Goal: Task Accomplishment & Management: Complete application form

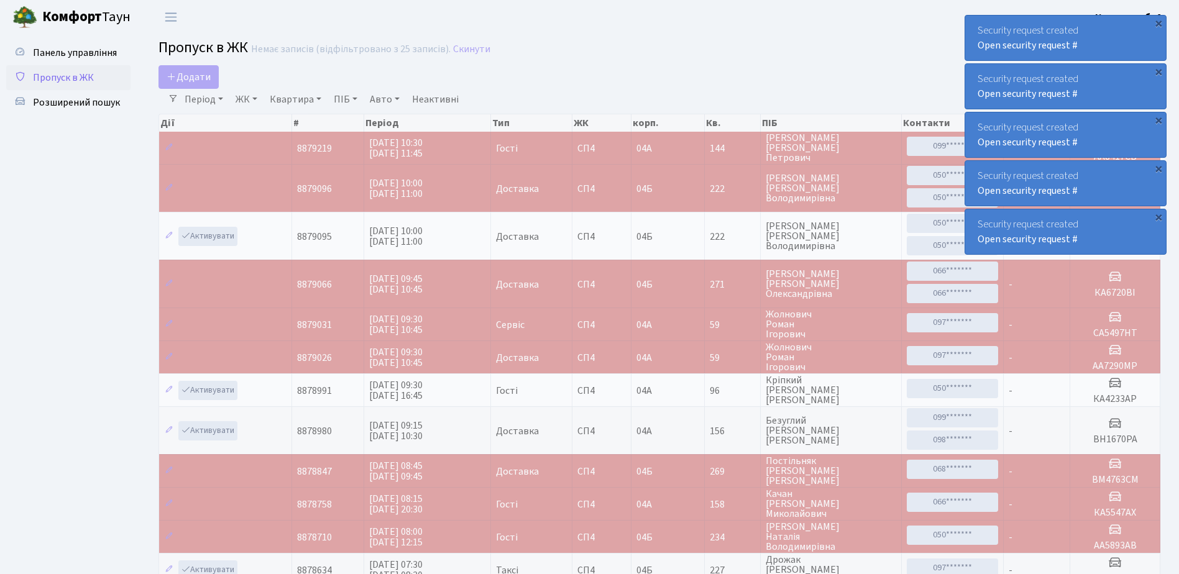
select select "25"
click at [98, 71] on link "Пропуск в ЖК" at bounding box center [68, 77] width 124 height 25
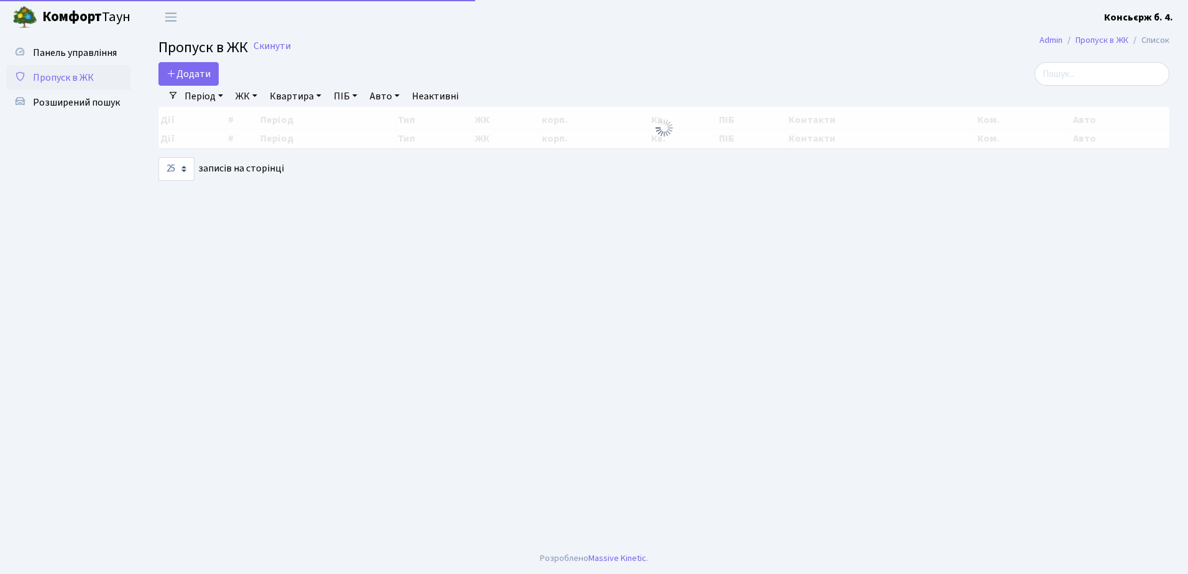
select select "25"
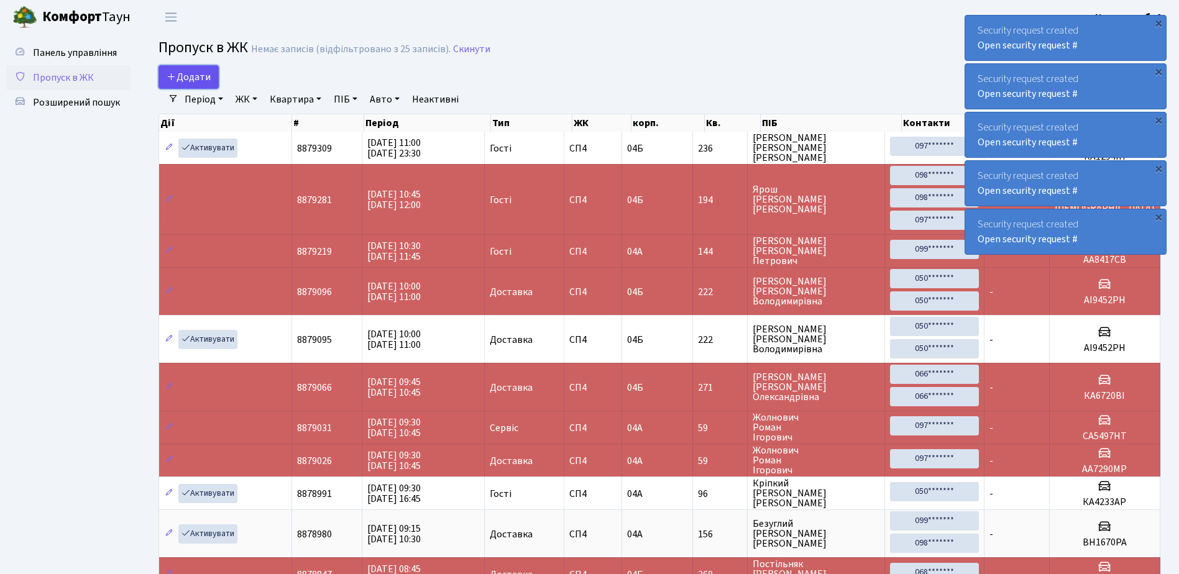
click at [184, 76] on span "Додати" at bounding box center [189, 77] width 44 height 14
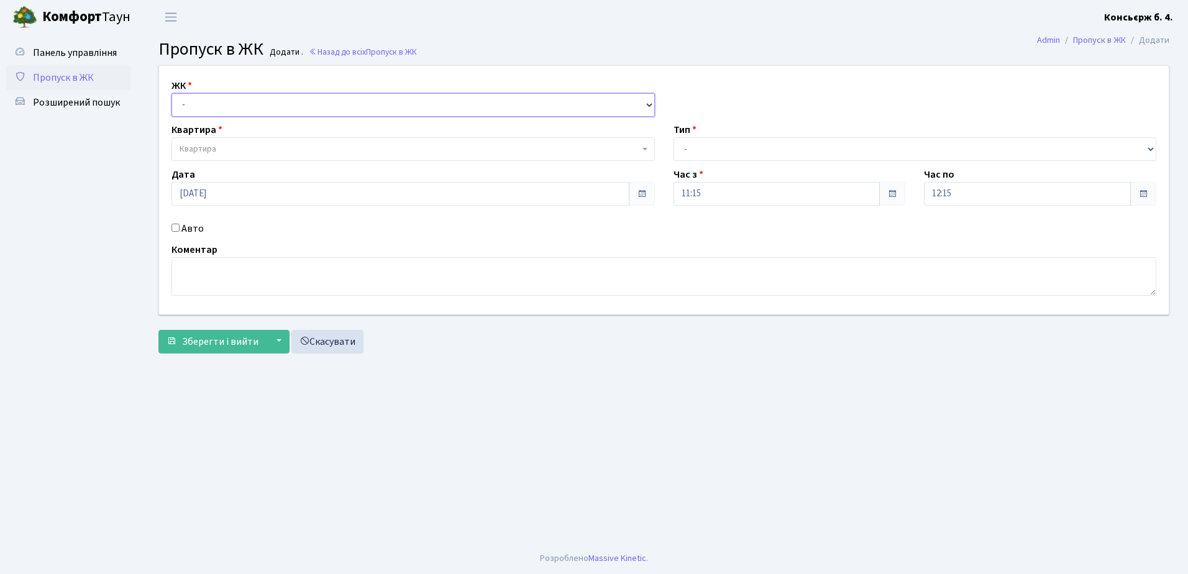
click at [212, 101] on select "- СП4, Столичне шосе, 5" at bounding box center [412, 105] width 483 height 24
select select "325"
click at [171, 93] on select "- СП4, Столичне шосе, 5" at bounding box center [412, 105] width 483 height 24
select select
click at [217, 149] on span "Квартира" at bounding box center [410, 149] width 460 height 12
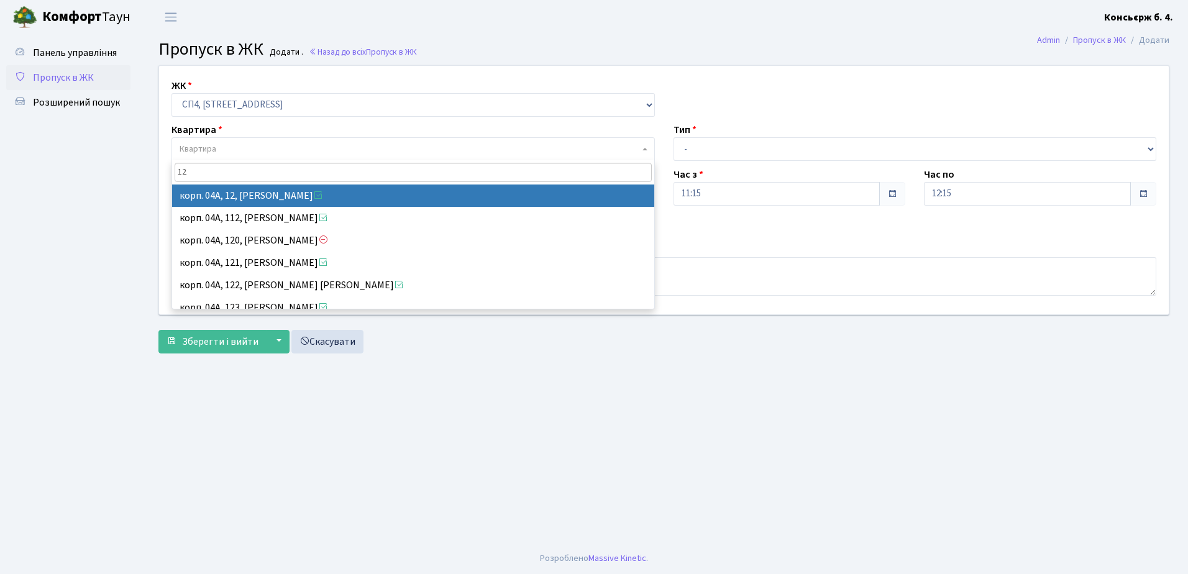
type input "12"
select select "21040"
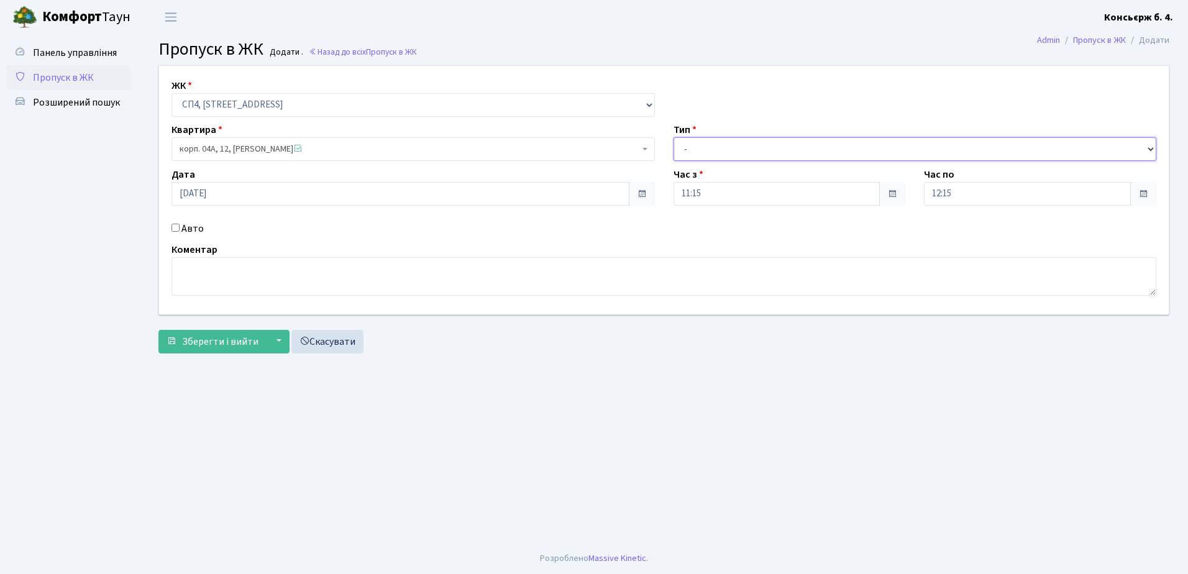
click at [729, 152] on select "- Доставка Таксі Гості Сервіс" at bounding box center [914, 149] width 483 height 24
select select "1"
click at [673, 137] on select "- Доставка Таксі Гості Сервіс" at bounding box center [914, 149] width 483 height 24
click at [175, 231] on input "Авто" at bounding box center [175, 228] width 8 height 8
checkbox input "true"
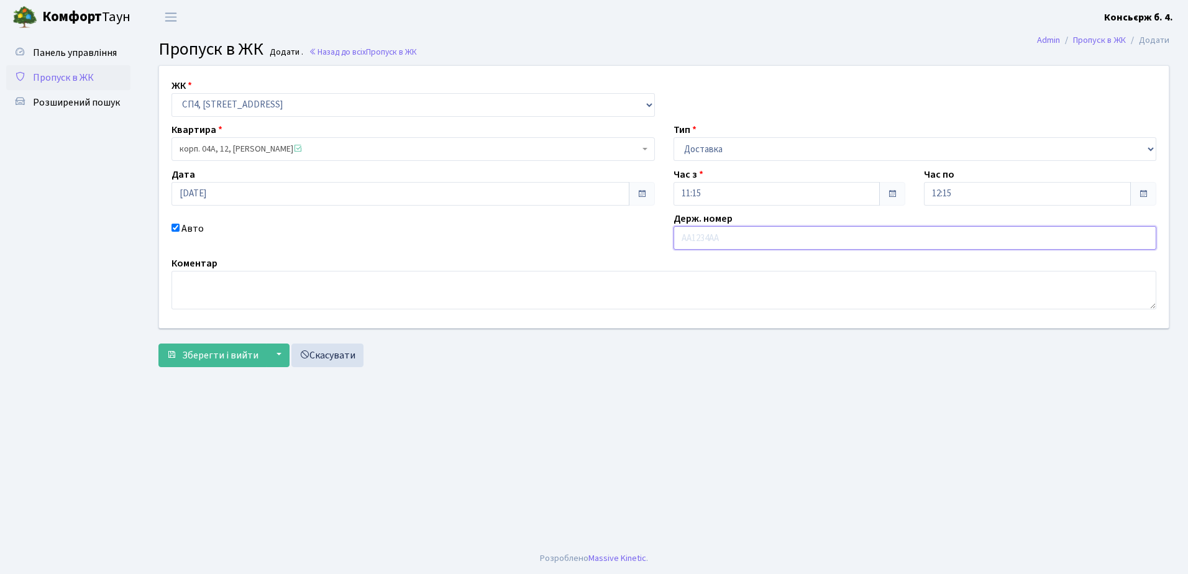
click at [733, 230] on input "text" at bounding box center [914, 238] width 483 height 24
type input "AI2151HE"
click at [217, 350] on span "Зберегти і вийти" at bounding box center [220, 356] width 76 height 14
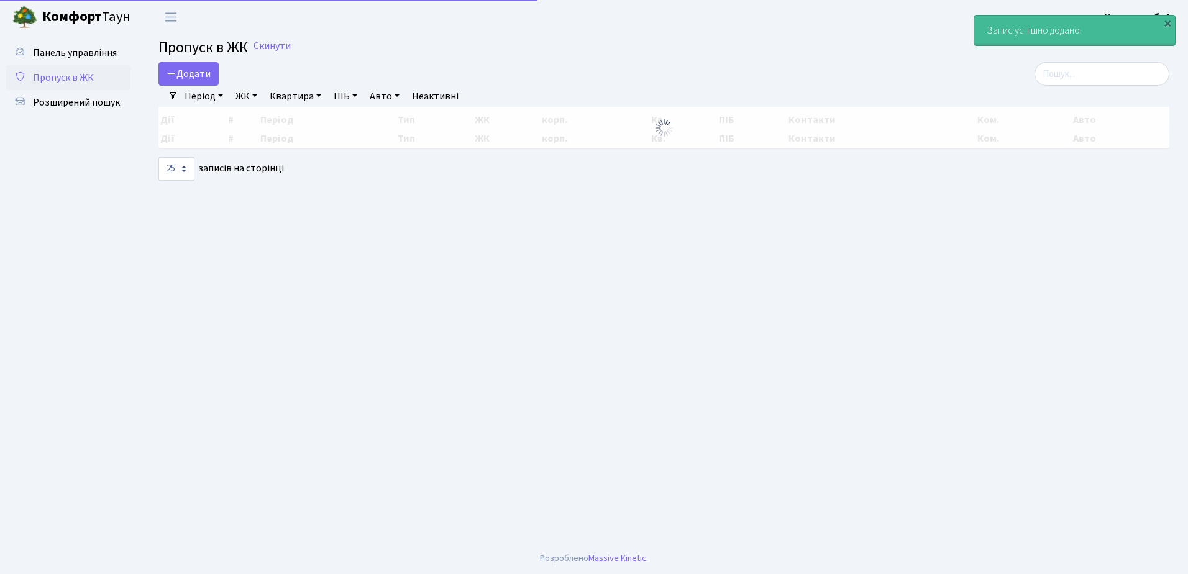
select select "25"
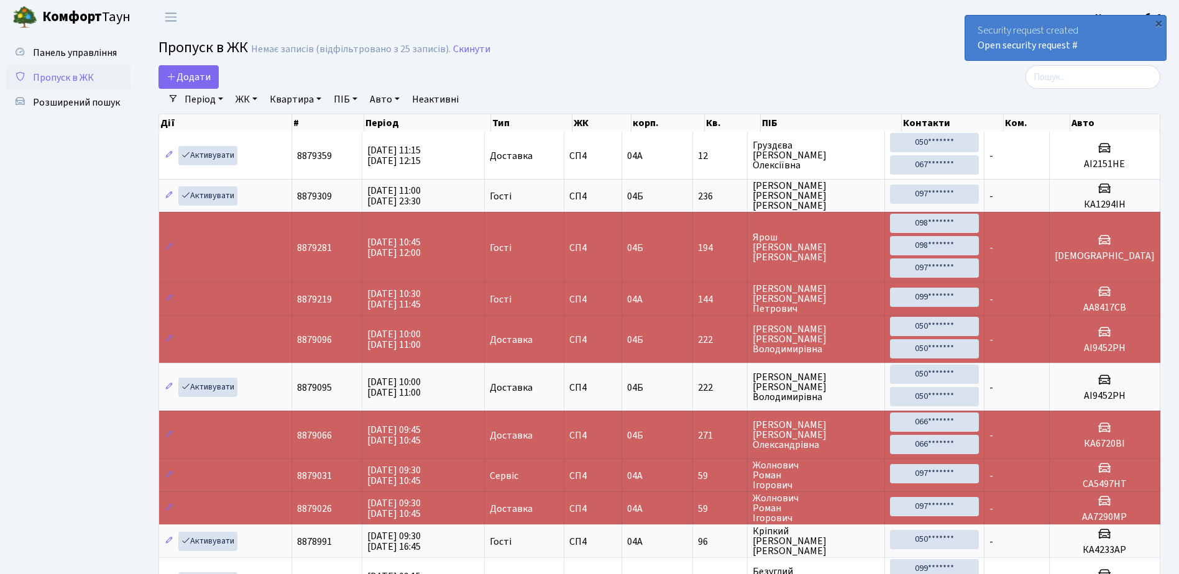
click at [88, 68] on link "Пропуск в ЖК" at bounding box center [68, 77] width 124 height 25
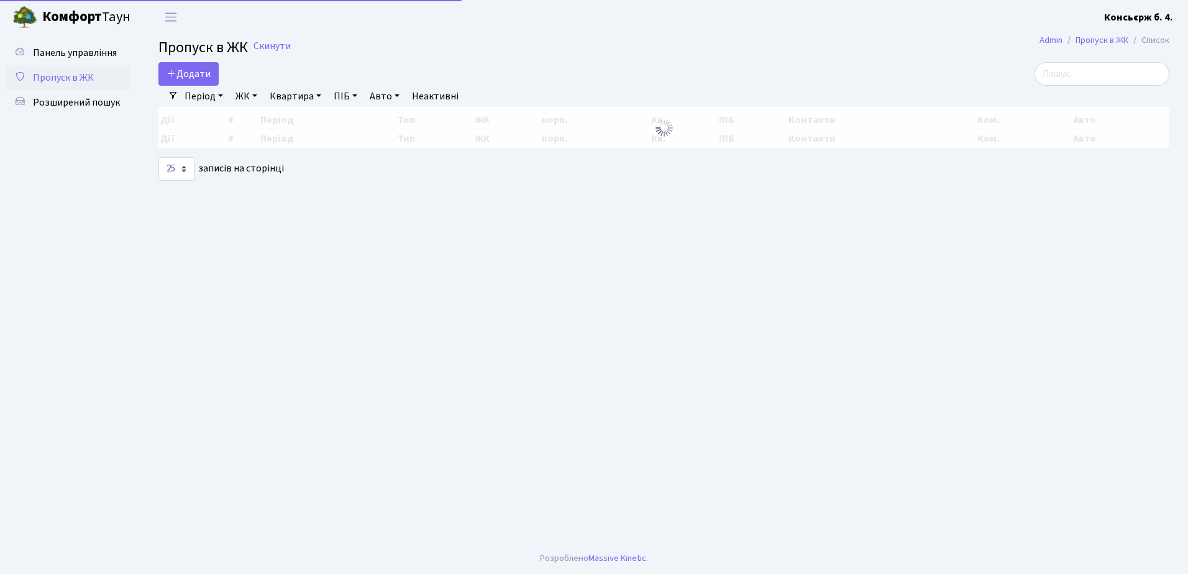
select select "25"
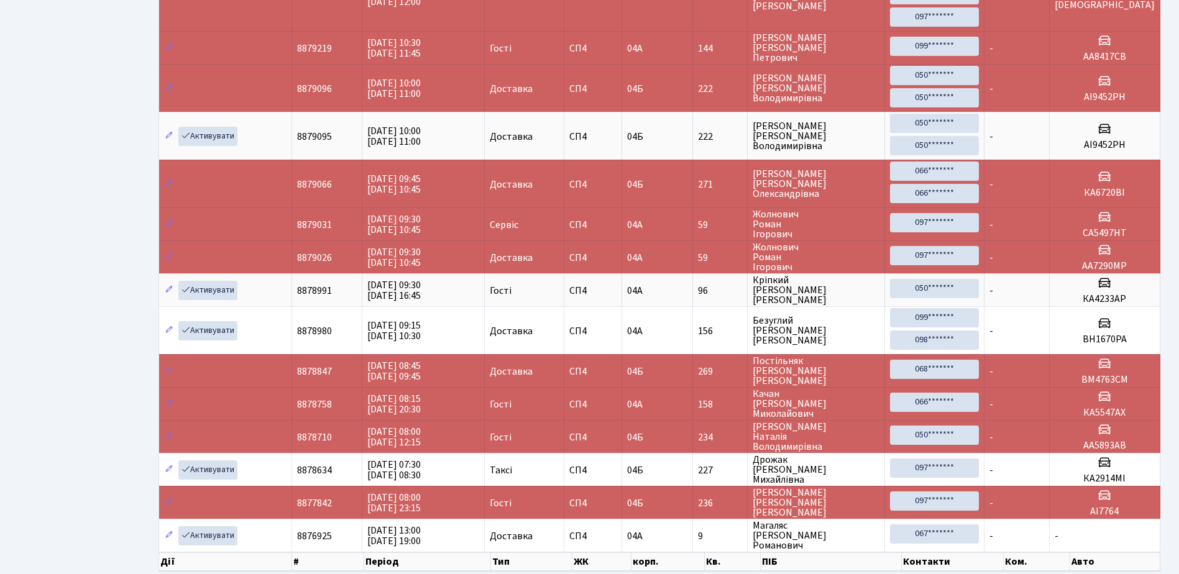
scroll to position [313, 0]
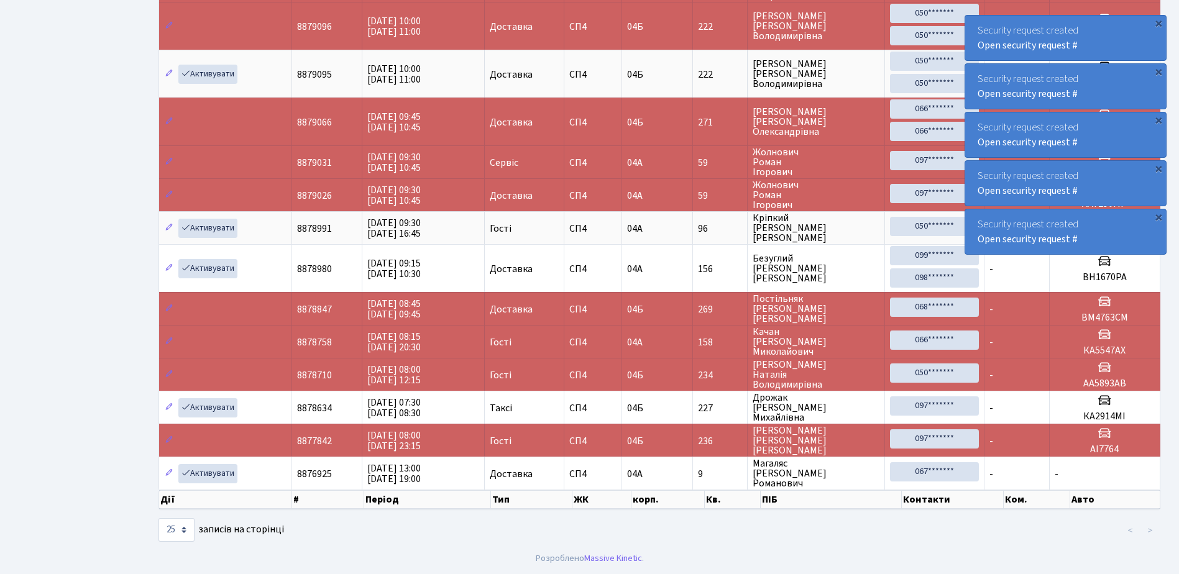
click at [67, 48] on ul "Панель управління Пропуск в ЖК Розширений пошук" at bounding box center [68, 132] width 124 height 810
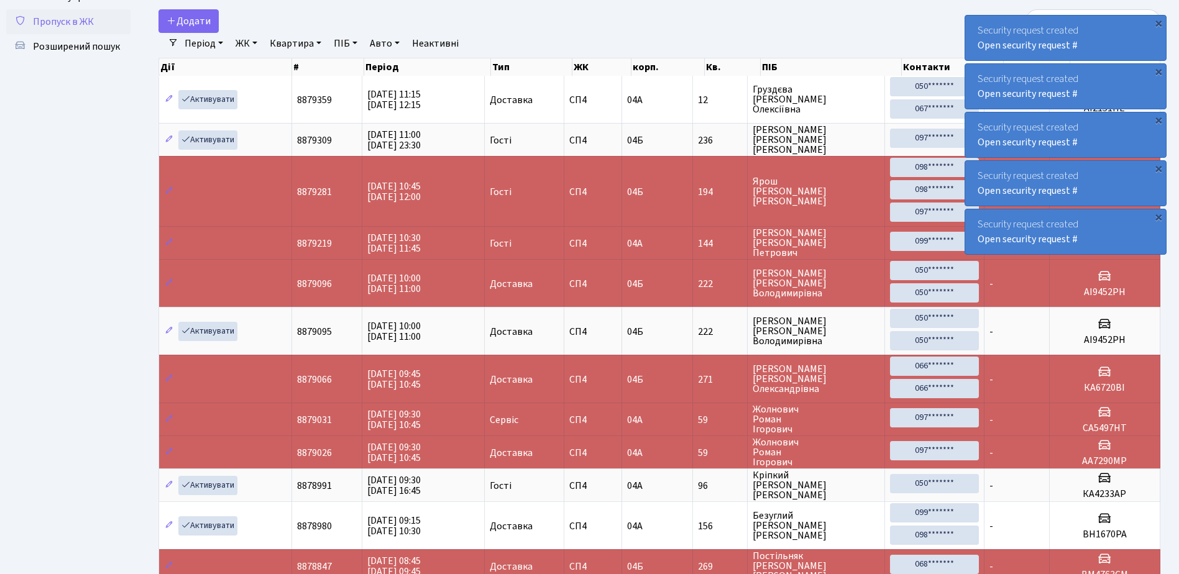
scroll to position [0, 0]
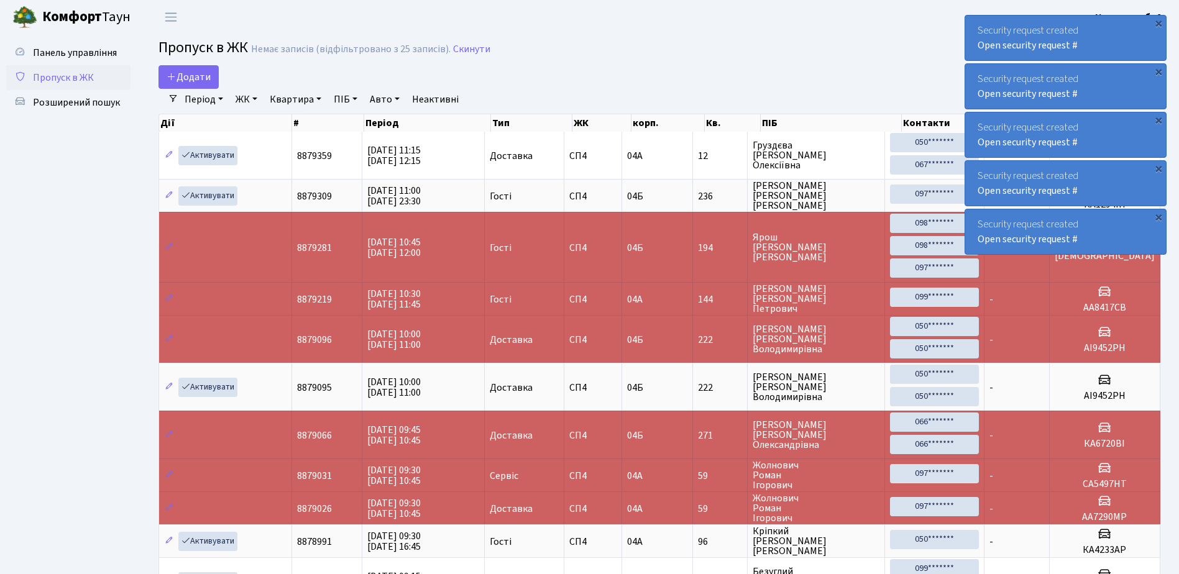
click at [77, 69] on link "Пропуск в ЖК" at bounding box center [68, 77] width 124 height 25
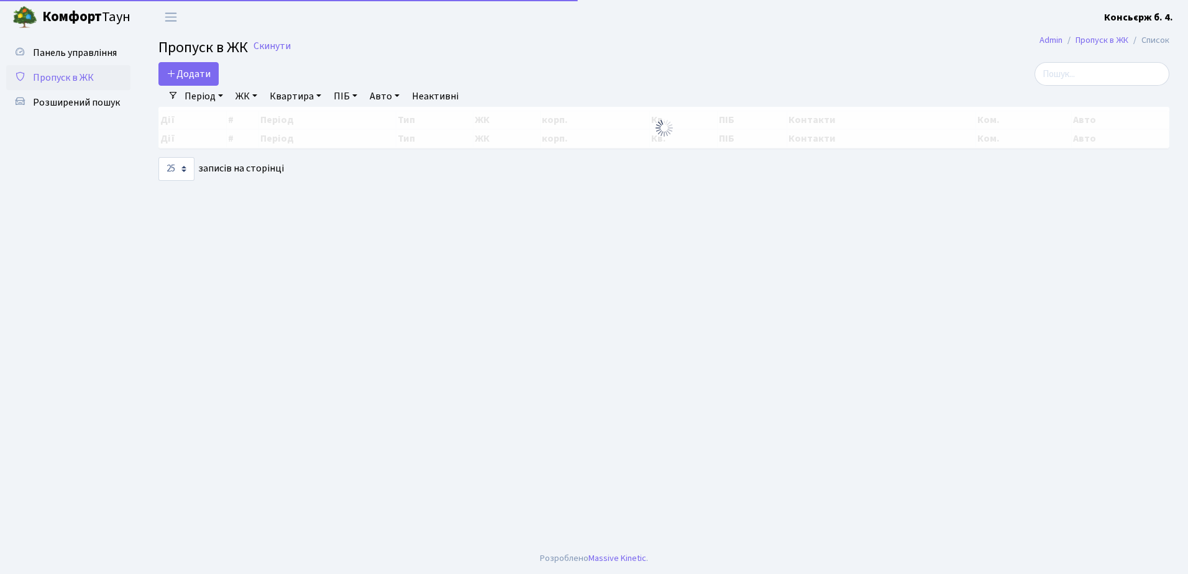
select select "25"
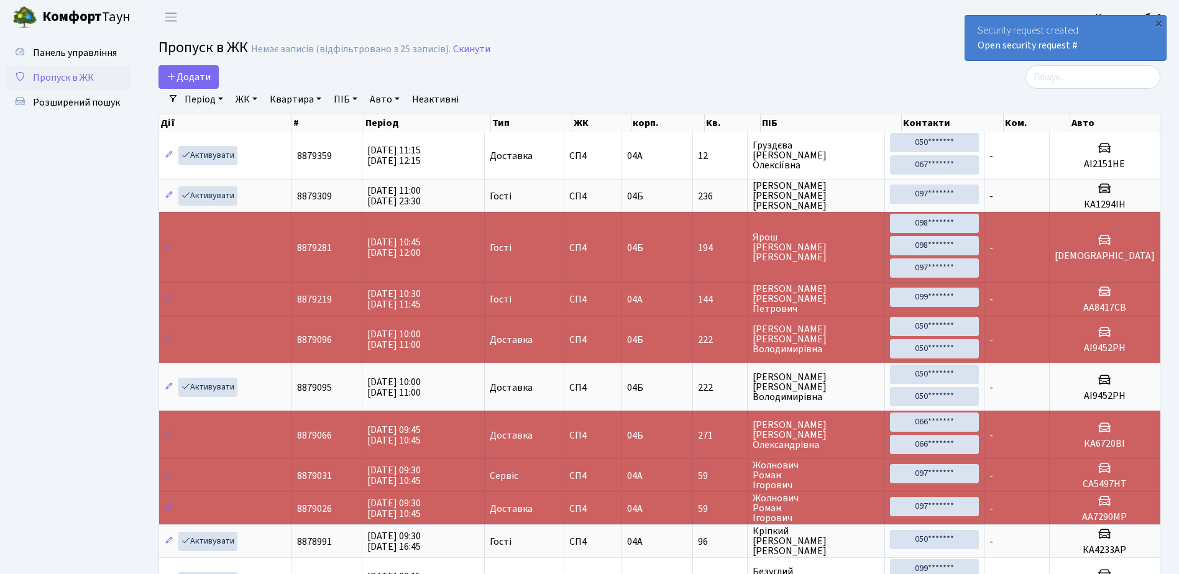
click at [80, 78] on span "Пропуск в ЖК" at bounding box center [63, 78] width 61 height 14
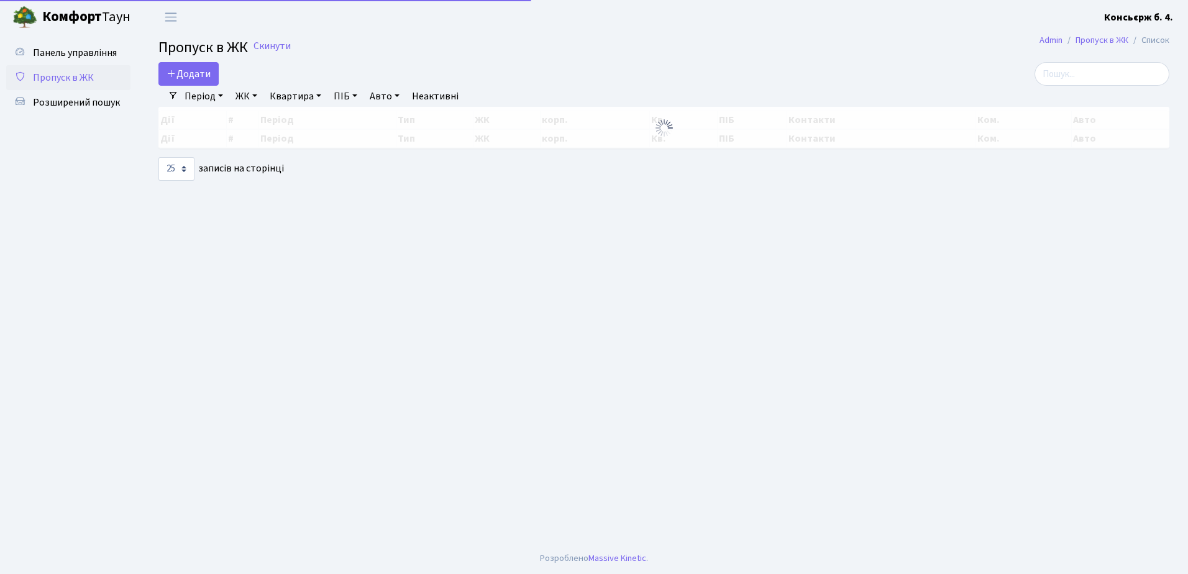
select select "25"
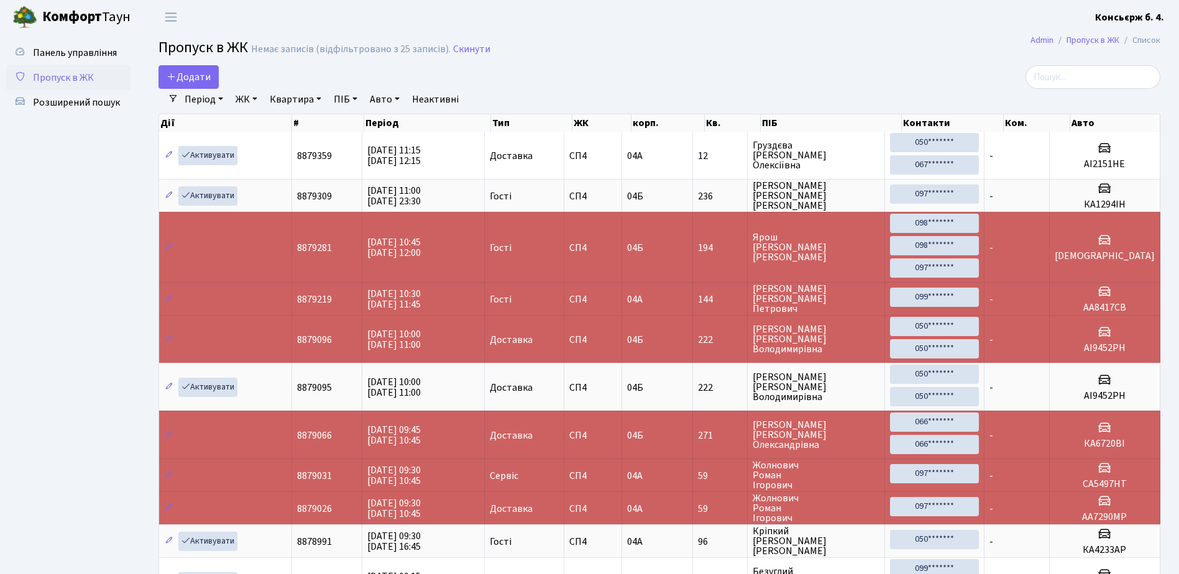
click at [57, 81] on span "Пропуск в ЖК" at bounding box center [63, 78] width 61 height 14
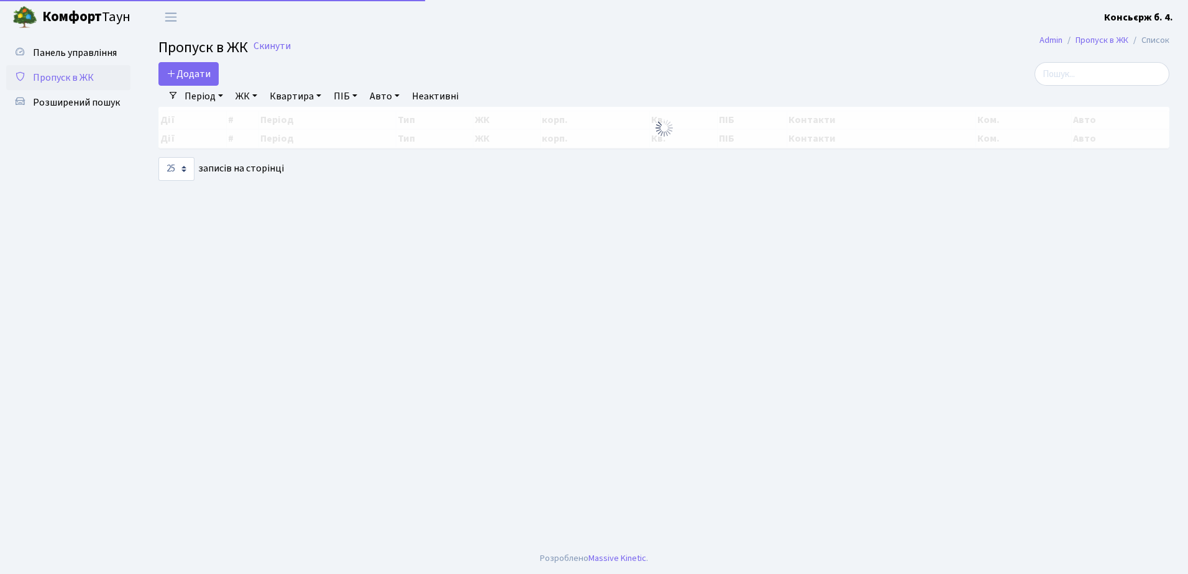
select select "25"
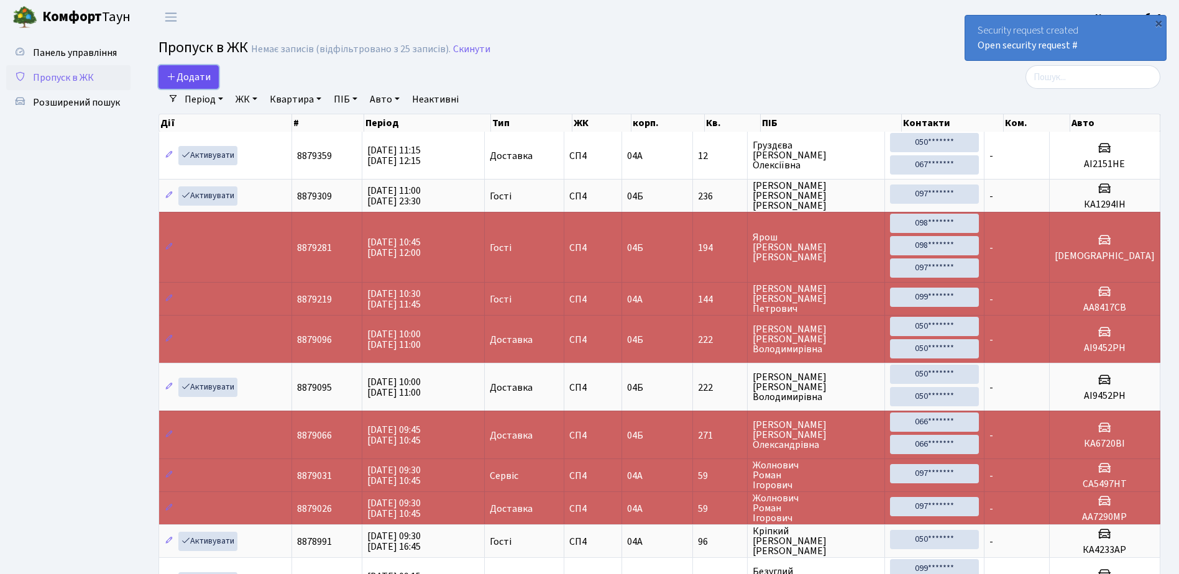
click at [201, 74] on span "Додати" at bounding box center [189, 77] width 44 height 14
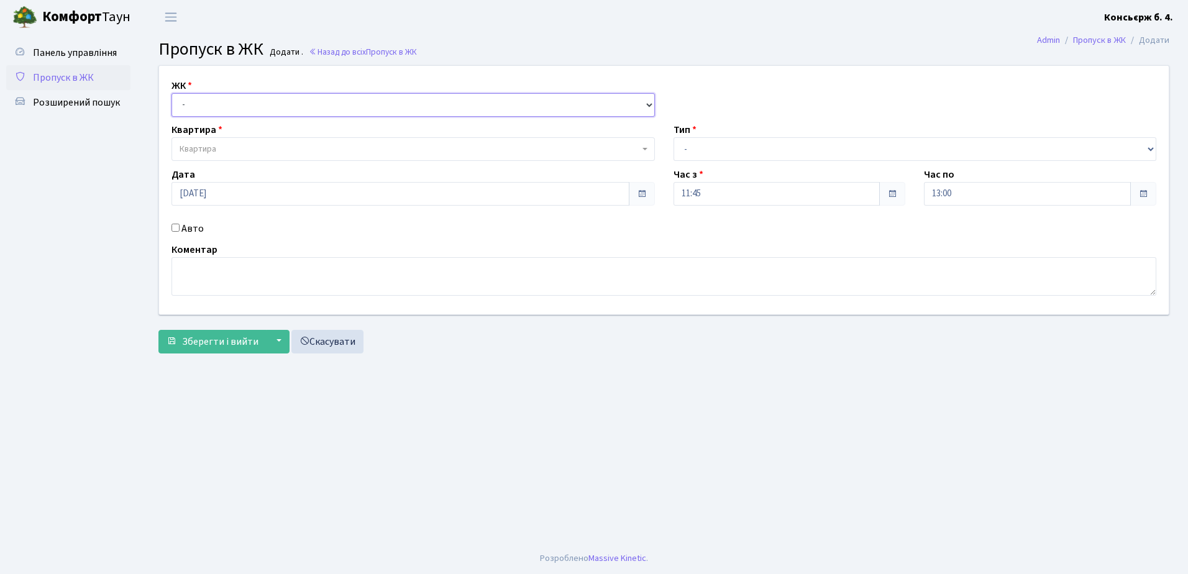
click at [229, 103] on select "- [STREET_ADDRESS]" at bounding box center [412, 105] width 483 height 24
select select "325"
click at [171, 93] on select "- [STREET_ADDRESS]" at bounding box center [412, 105] width 483 height 24
select select
click at [232, 154] on span "Квартира" at bounding box center [410, 149] width 460 height 12
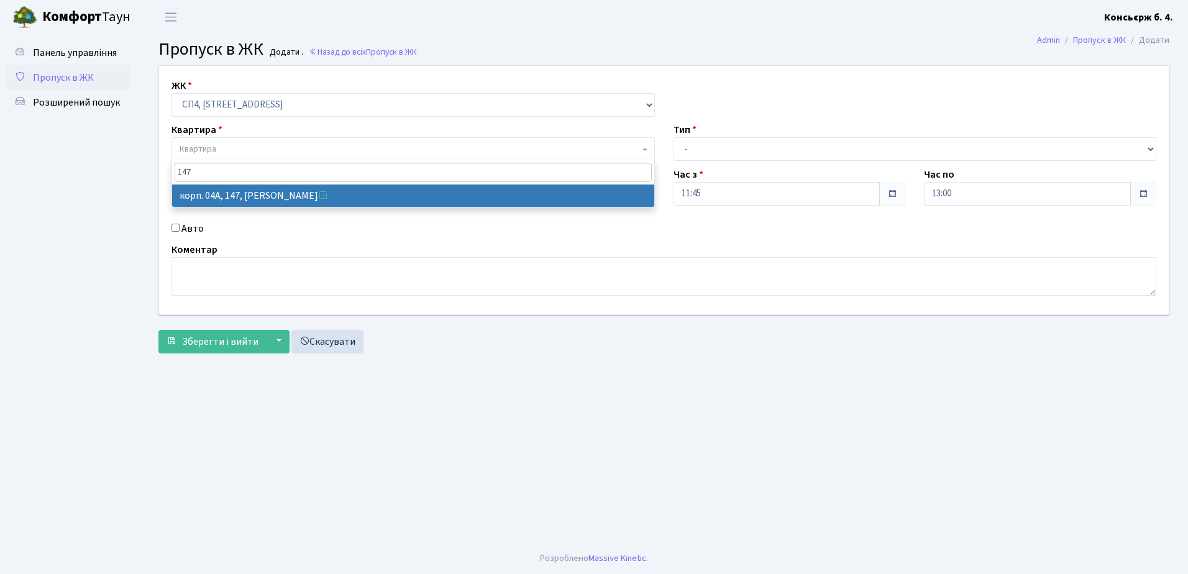
type input "147"
select select "21175"
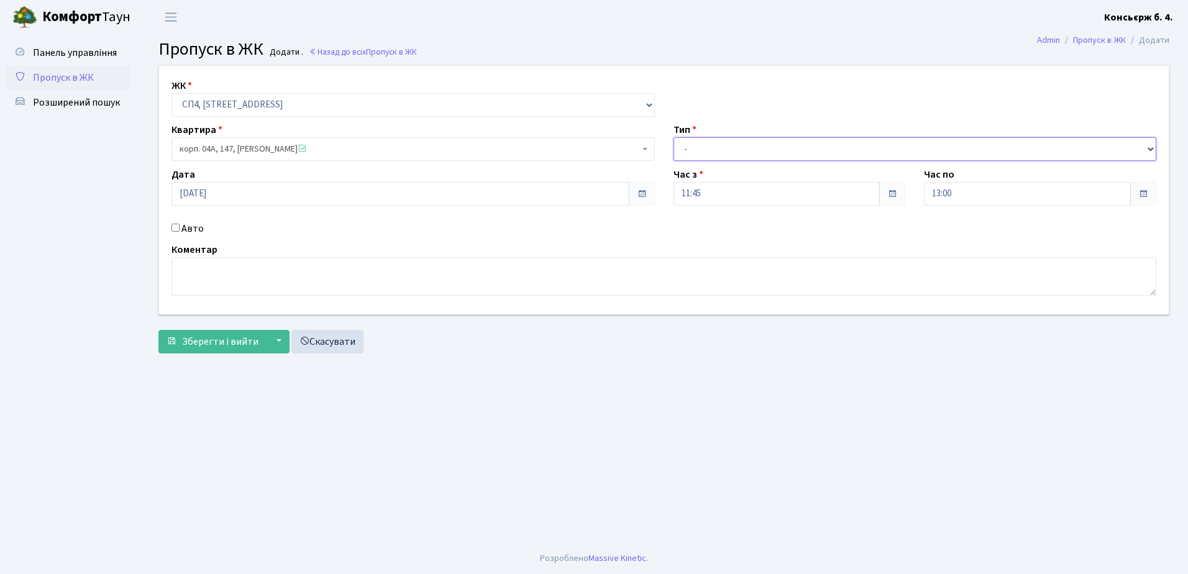
click at [700, 154] on select "- Доставка Таксі Гості Сервіс" at bounding box center [914, 149] width 483 height 24
select select "18"
click at [673, 137] on select "- Доставка Таксі Гості Сервіс" at bounding box center [914, 149] width 483 height 24
click at [170, 226] on div "Авто" at bounding box center [413, 228] width 502 height 15
click at [174, 226] on input "Авто" at bounding box center [175, 228] width 8 height 8
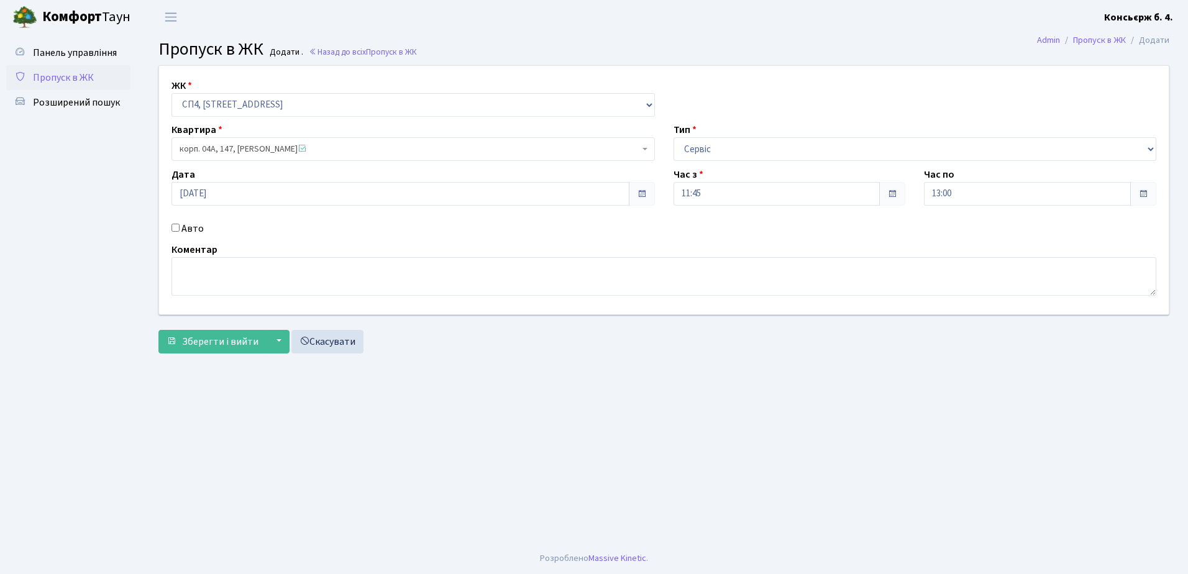
checkbox input "true"
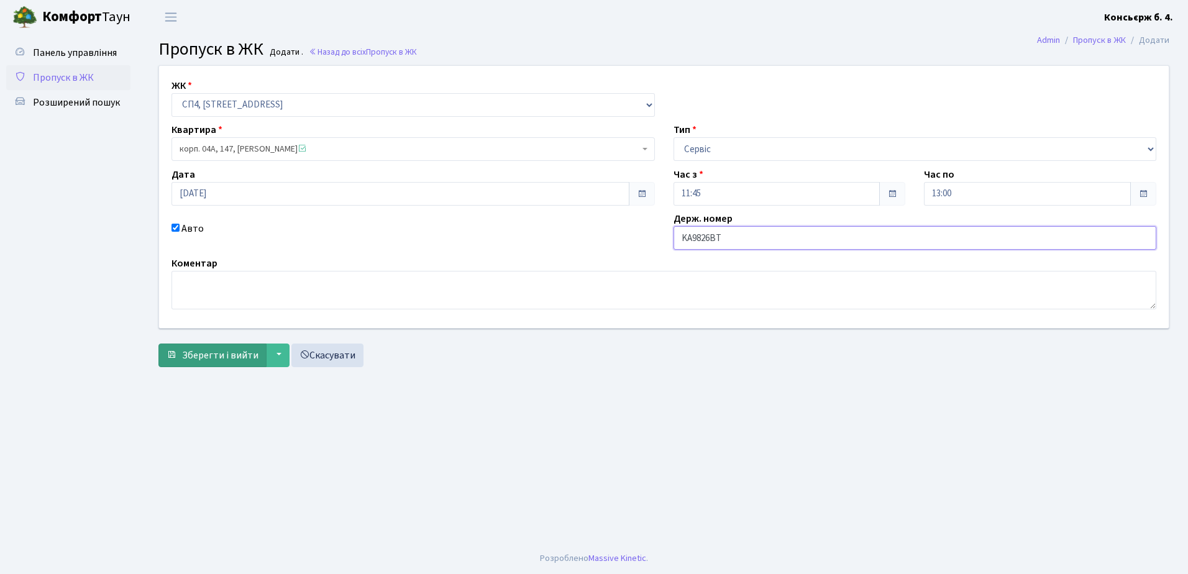
type input "KA9826BT"
click at [235, 352] on span "Зберегти і вийти" at bounding box center [220, 356] width 76 height 14
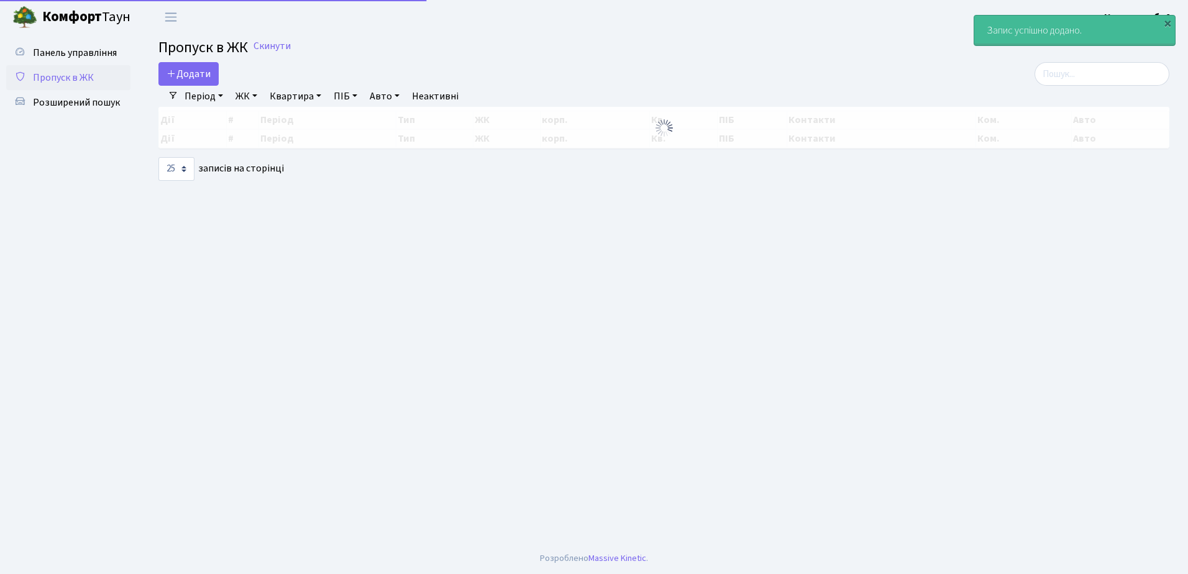
select select "25"
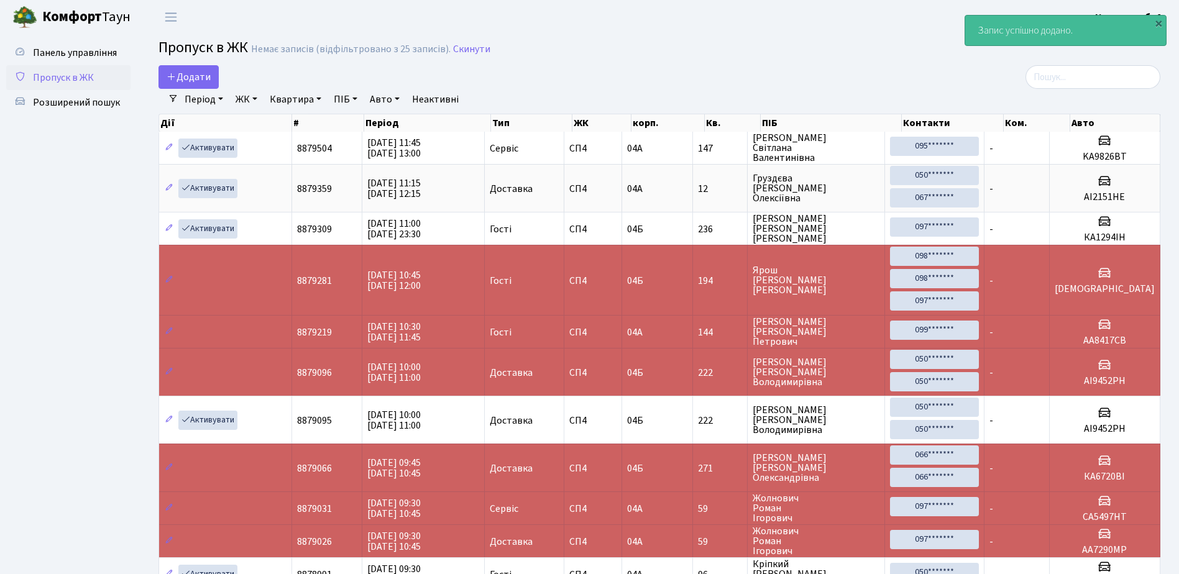
click at [78, 76] on span "Пропуск в ЖК" at bounding box center [63, 78] width 61 height 14
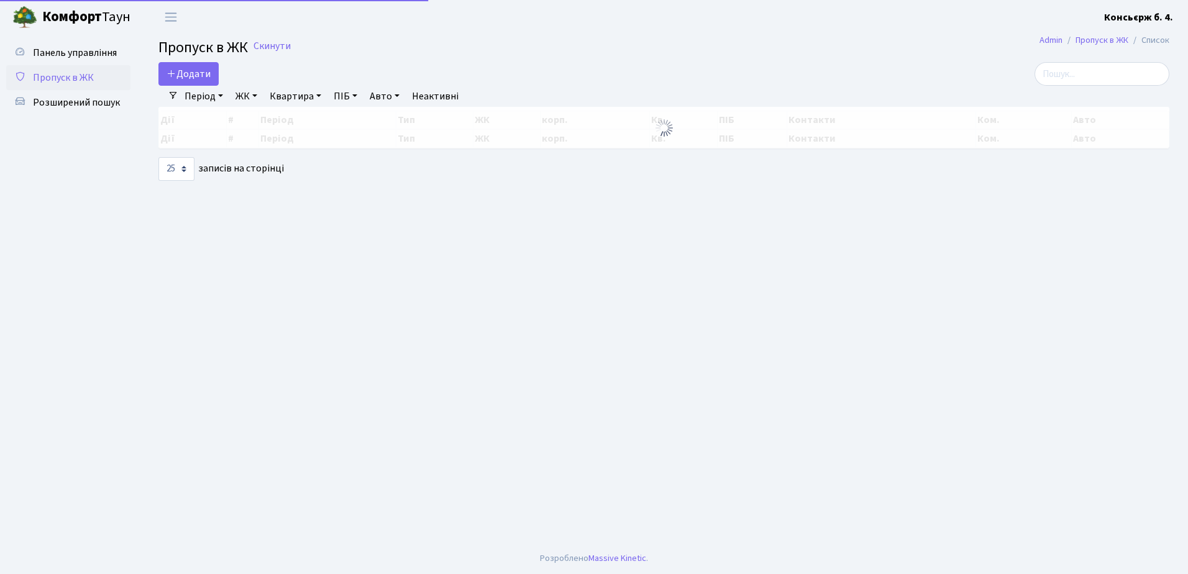
select select "25"
